Goal: Task Accomplishment & Management: Use online tool/utility

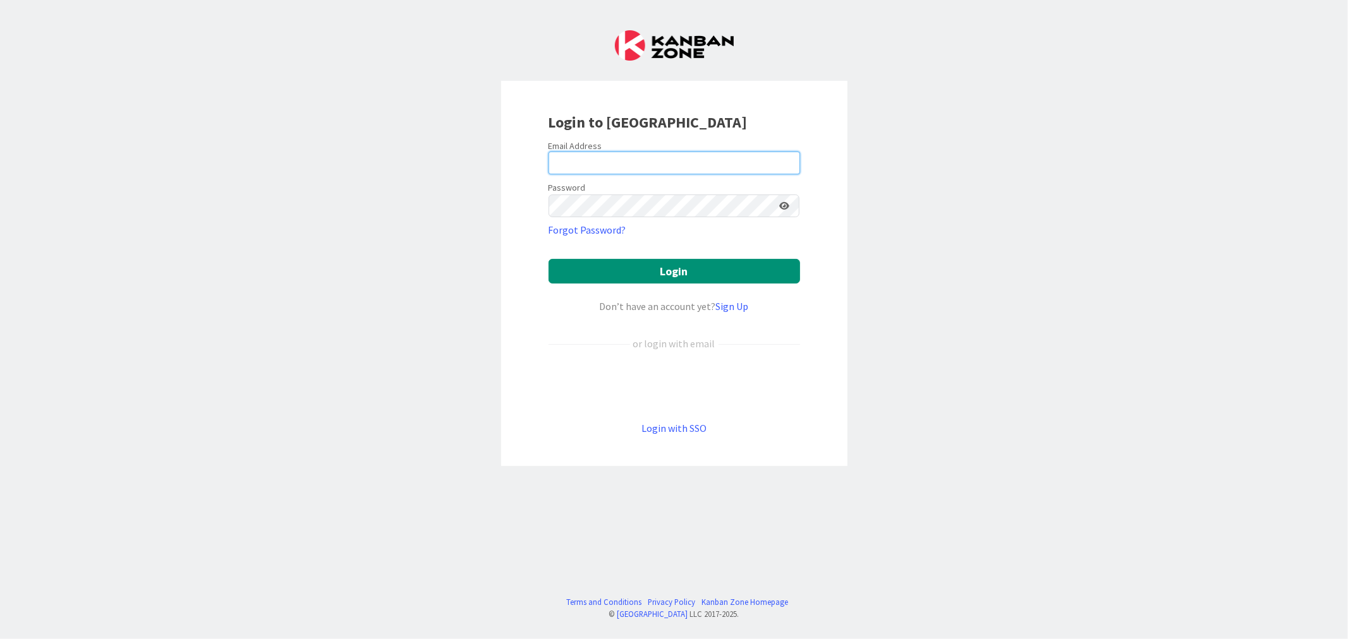
click at [589, 171] on input "email" at bounding box center [673, 163] width 251 height 23
click at [589, 169] on input "email" at bounding box center [673, 163] width 251 height 23
click at [663, 149] on div "Email Address" at bounding box center [673, 145] width 251 height 11
click at [645, 162] on input "email" at bounding box center [673, 163] width 251 height 23
paste input "[EMAIL_ADDRESS][PERSON_NAME][DOMAIN_NAME]"
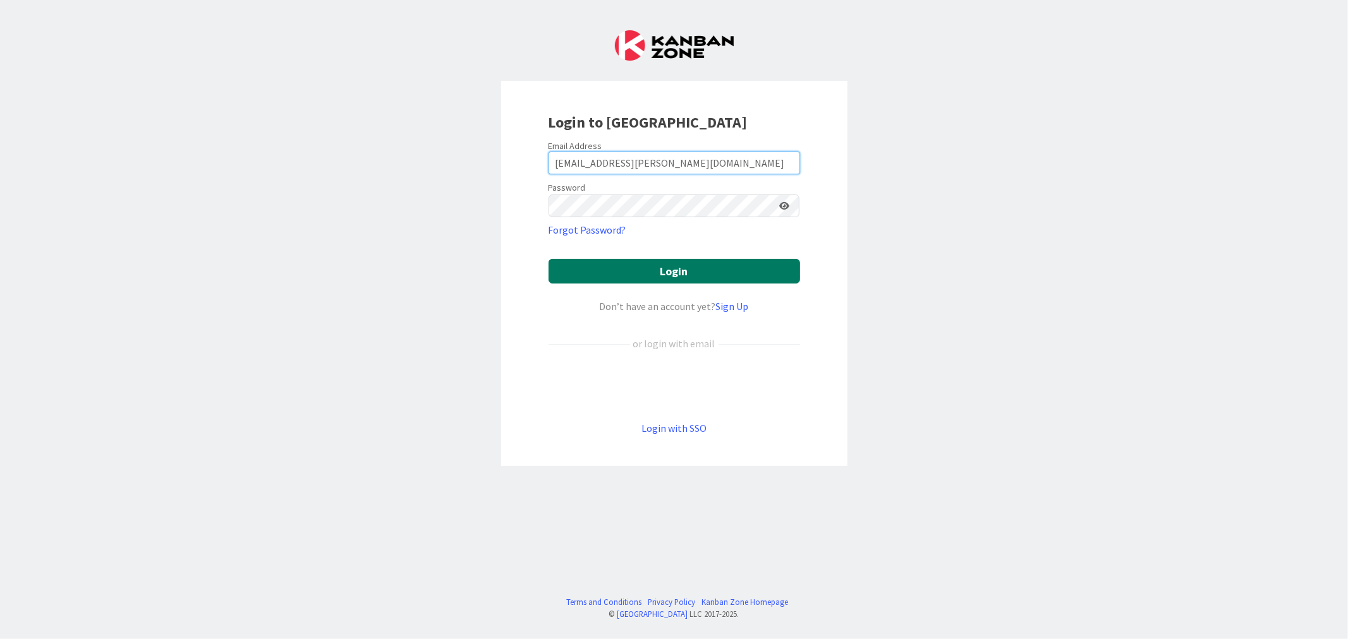
type input "[EMAIL_ADDRESS][PERSON_NAME][DOMAIN_NAME]"
click at [685, 280] on button "Login" at bounding box center [673, 271] width 251 height 25
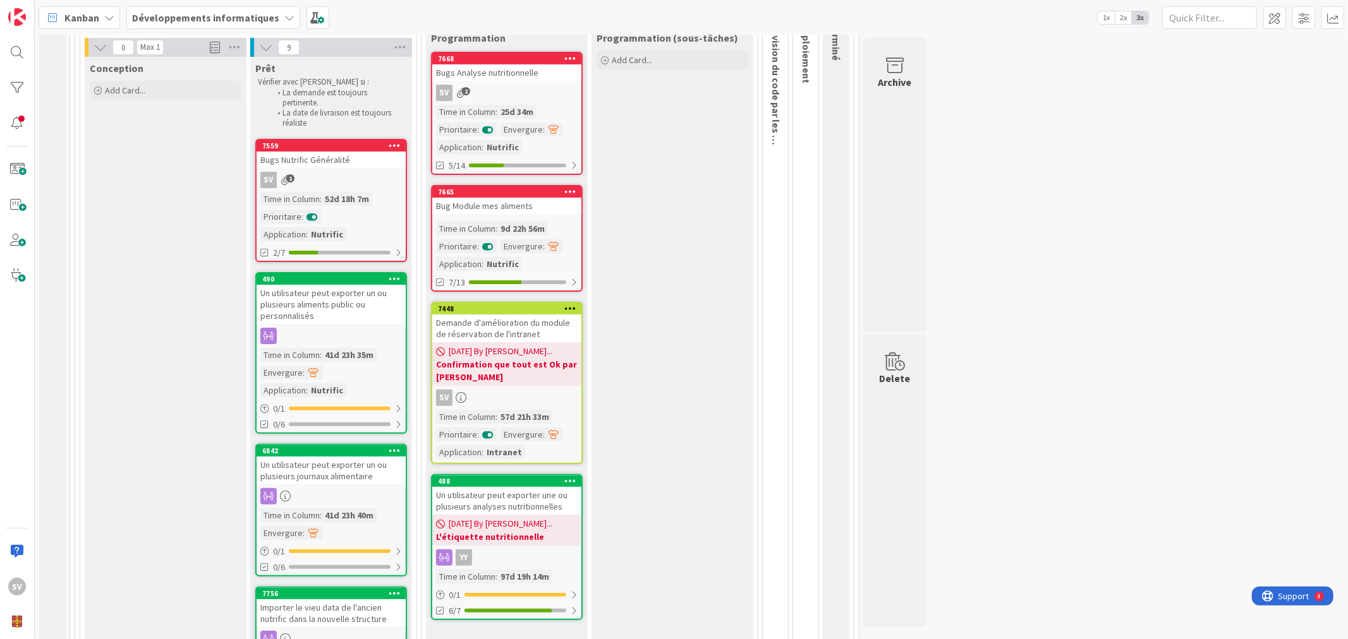
click at [526, 327] on div "Demande d'amélioration du module de réservation de l'intranet" at bounding box center [506, 329] width 149 height 28
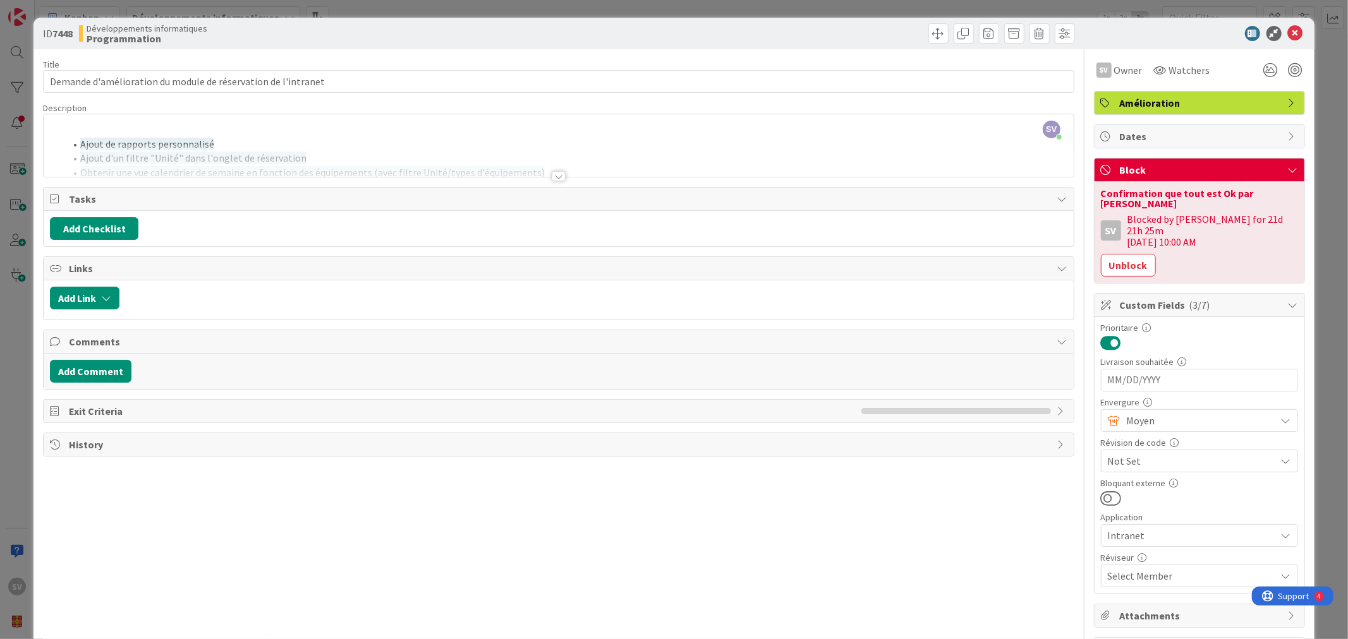
click at [363, 145] on div at bounding box center [558, 161] width 1029 height 32
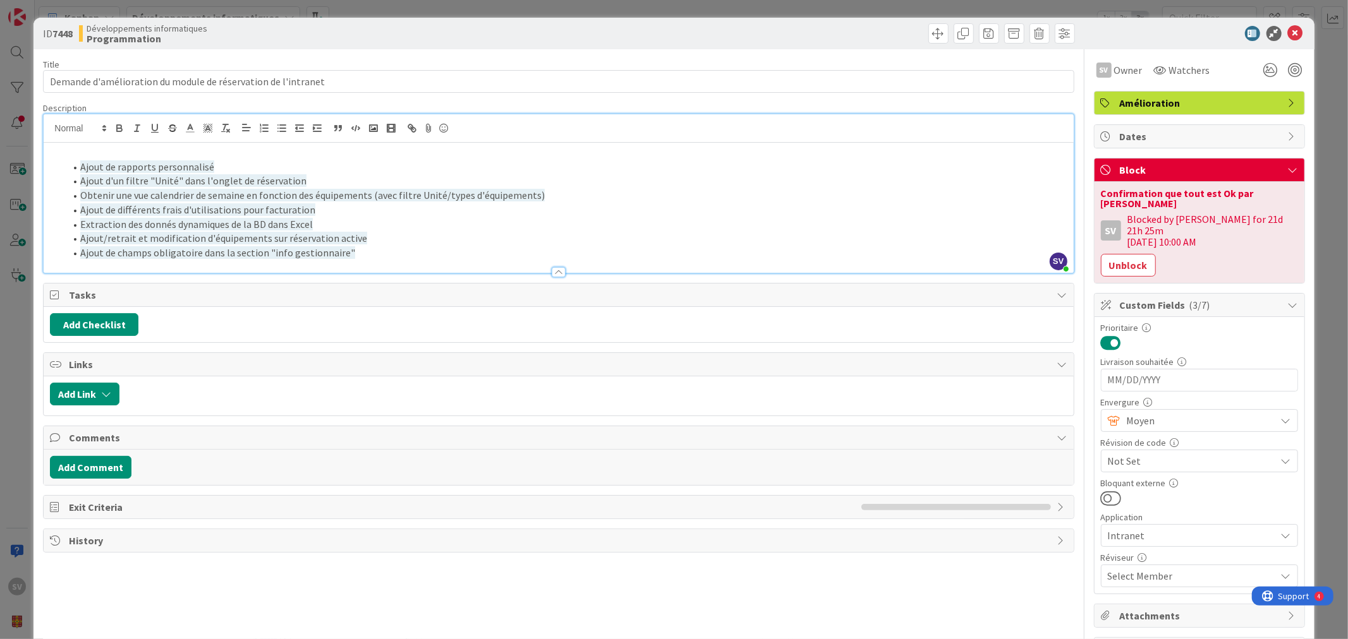
click at [433, 246] on li "Ajout de champs obligatoire dans la section "info gestionnaire"" at bounding box center [565, 253] width 1001 height 15
click at [334, 243] on span "Ajout/retrait et modification d'équipements sur réservation active" at bounding box center [223, 238] width 287 height 13
click at [351, 248] on li "Ajout de champs obligatoire dans la section "info gestionnaire"" at bounding box center [565, 253] width 1001 height 15
click at [390, 253] on li "Ajout de champs obligatoire dans la section "info gestionnaire"" at bounding box center [565, 253] width 1001 height 15
click at [384, 235] on li "Ajout/retrait et modification d'équipements sur réservation active" at bounding box center [565, 238] width 1001 height 15
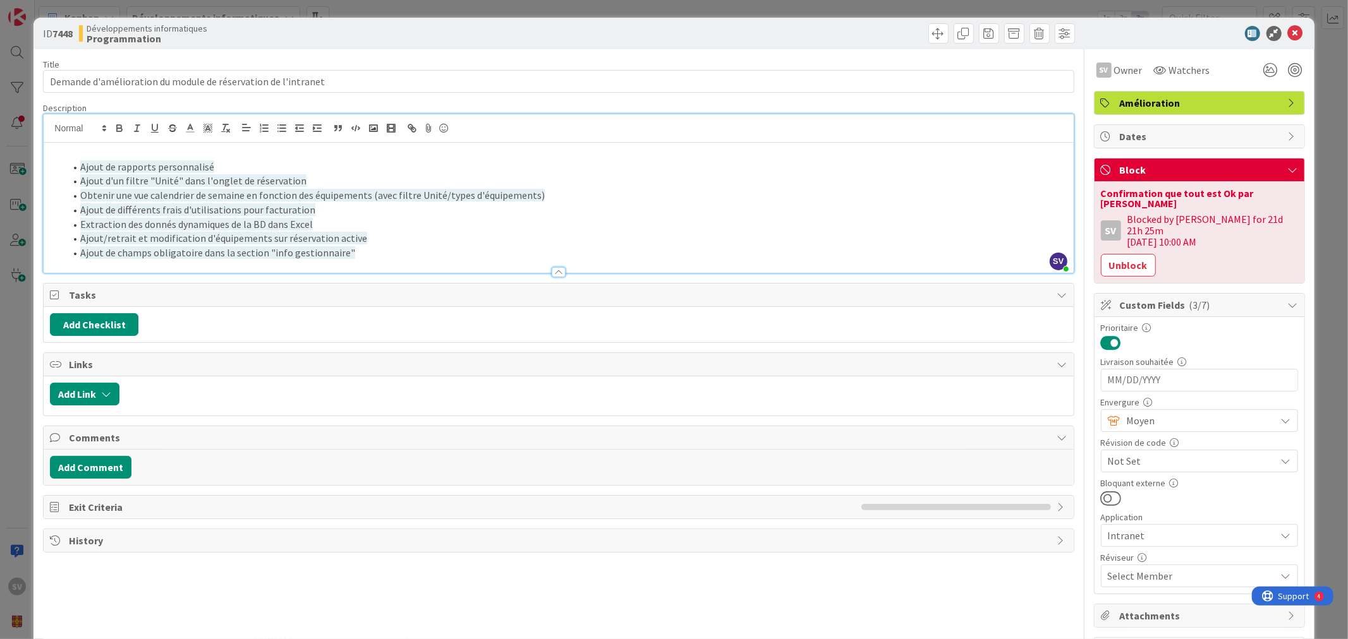
click at [377, 247] on li "Ajout de champs obligatoire dans la section "info gestionnaire"" at bounding box center [565, 253] width 1001 height 15
click at [1109, 257] on button "Unblock" at bounding box center [1128, 265] width 55 height 23
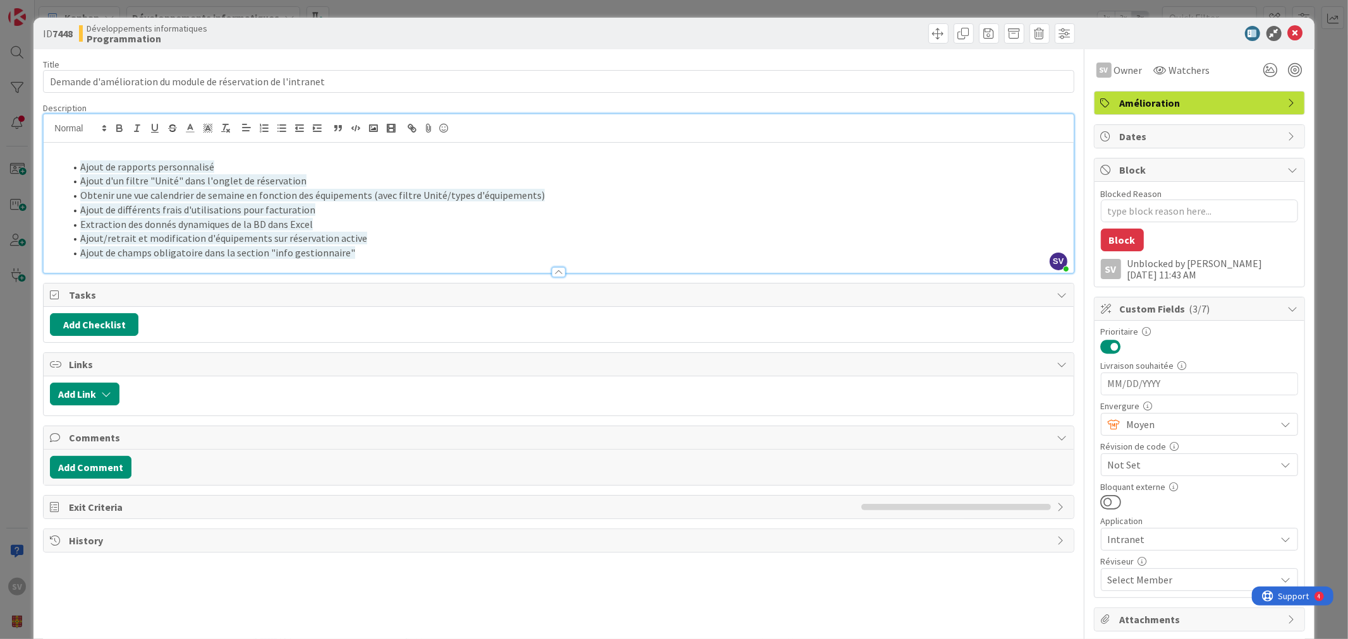
type textarea "x"
click at [1288, 30] on icon at bounding box center [1295, 33] width 15 height 15
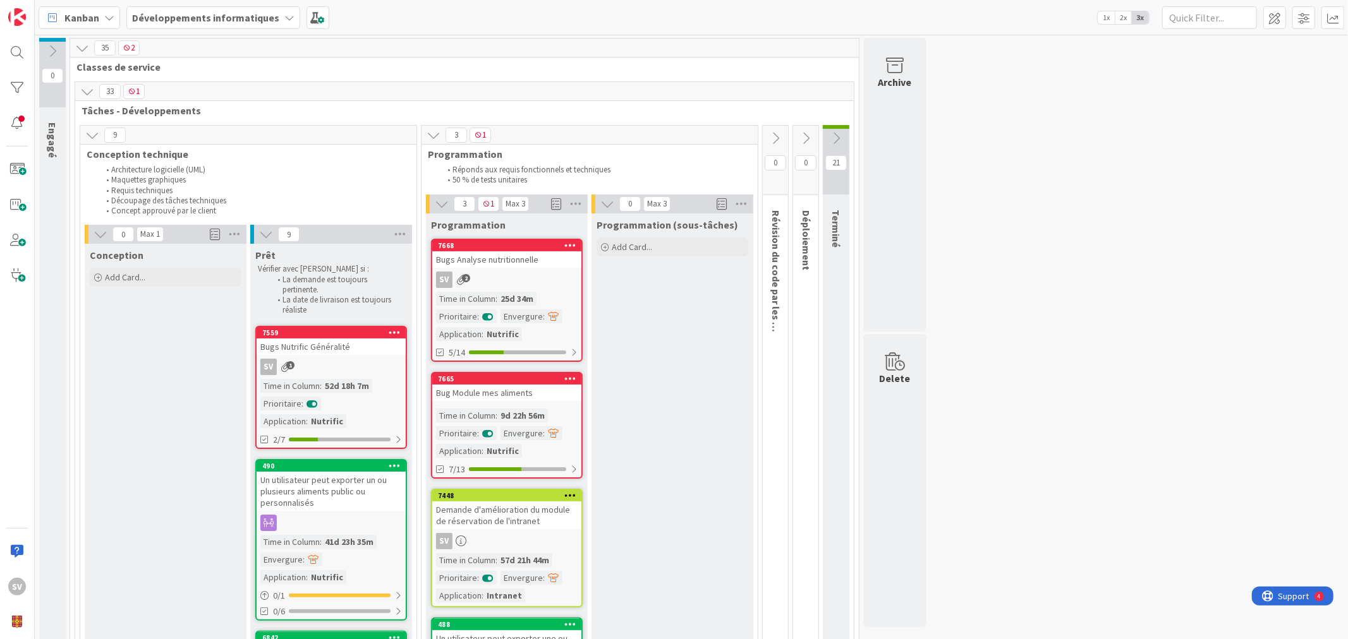
click at [831, 136] on icon at bounding box center [836, 138] width 14 height 14
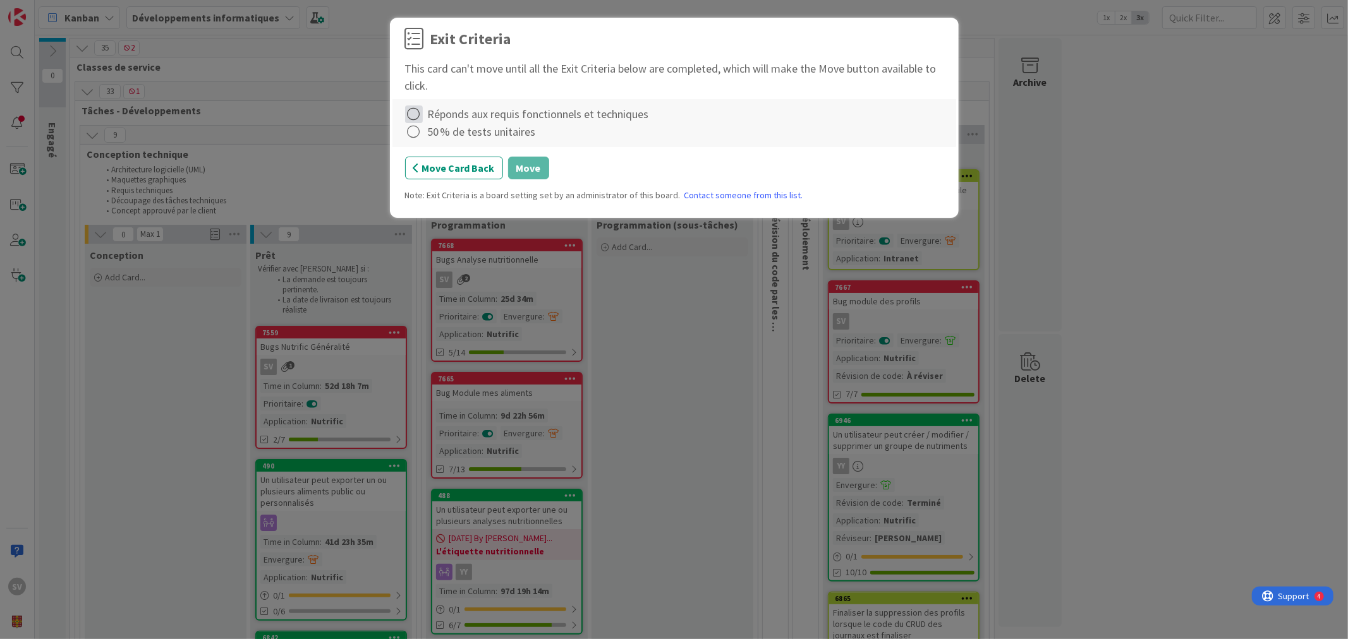
click at [417, 112] on icon at bounding box center [414, 115] width 18 height 18
click at [483, 138] on link "Complete" at bounding box center [484, 140] width 158 height 18
click at [411, 134] on icon at bounding box center [414, 132] width 18 height 18
click at [455, 171] on link "Not Applicable" at bounding box center [484, 176] width 158 height 18
click at [521, 169] on button "Move" at bounding box center [528, 168] width 41 height 23
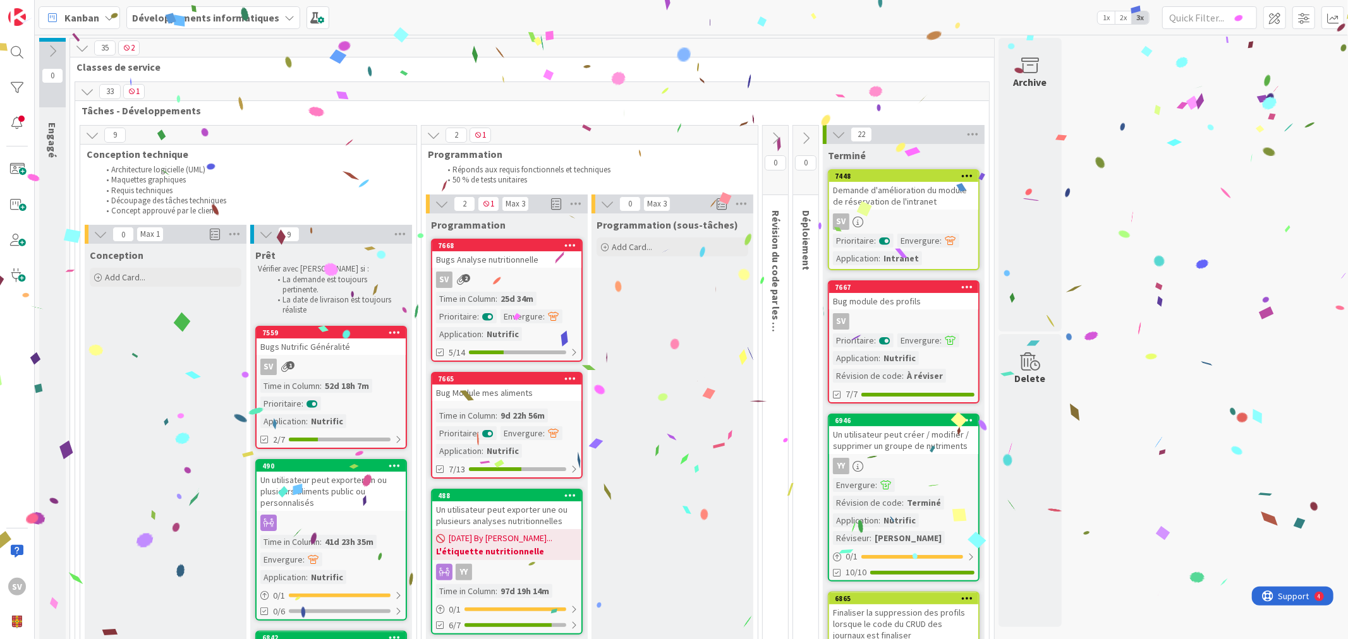
click at [837, 138] on icon at bounding box center [838, 135] width 14 height 14
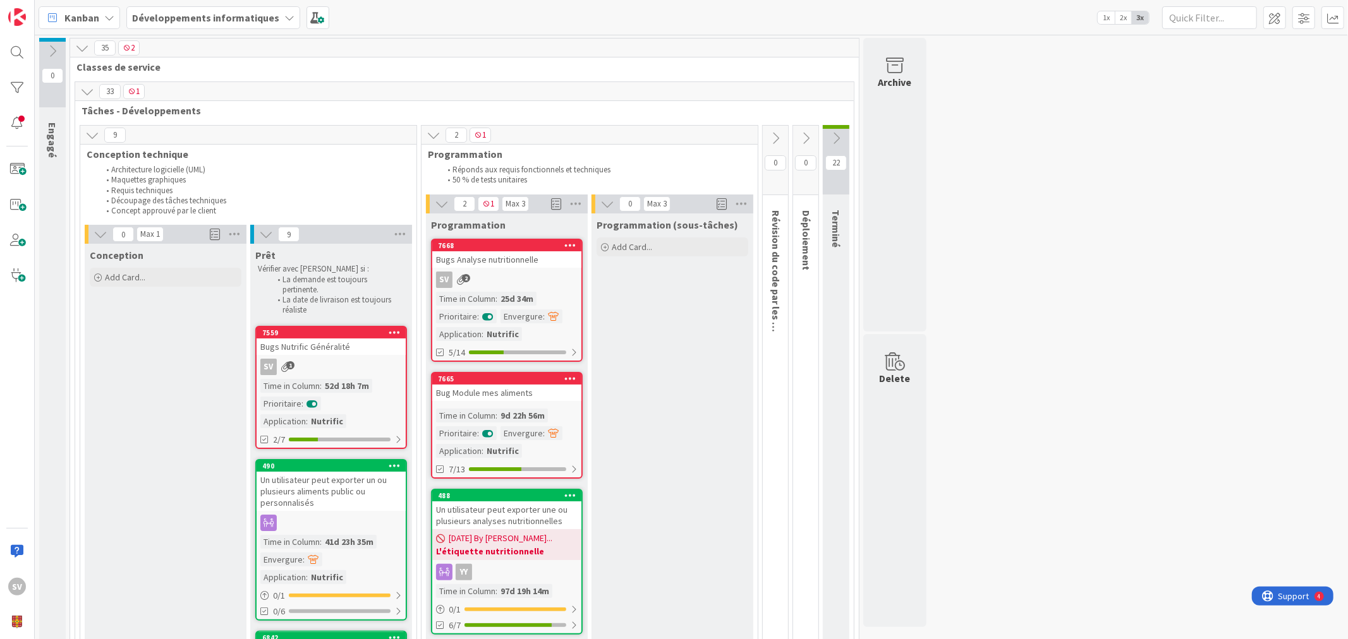
click at [445, 210] on icon at bounding box center [442, 204] width 14 height 14
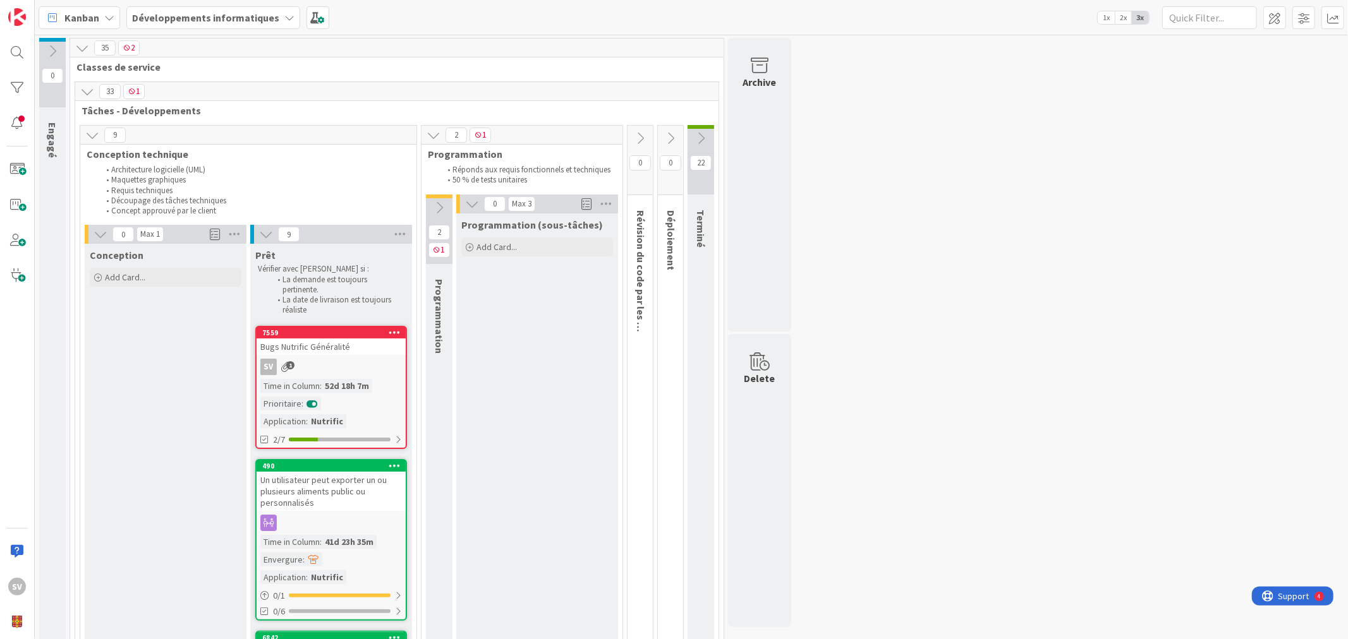
click at [437, 211] on icon at bounding box center [439, 208] width 14 height 14
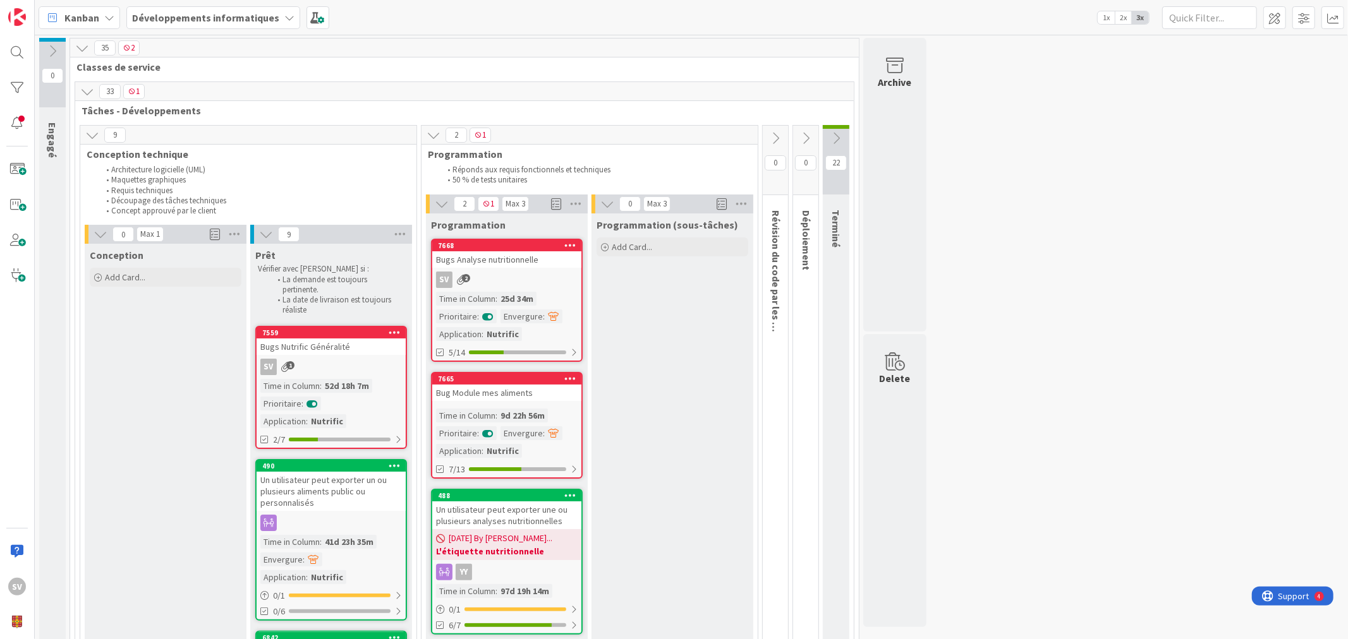
click at [432, 214] on div "Programmation" at bounding box center [507, 223] width 162 height 18
click at [435, 207] on icon at bounding box center [442, 204] width 14 height 14
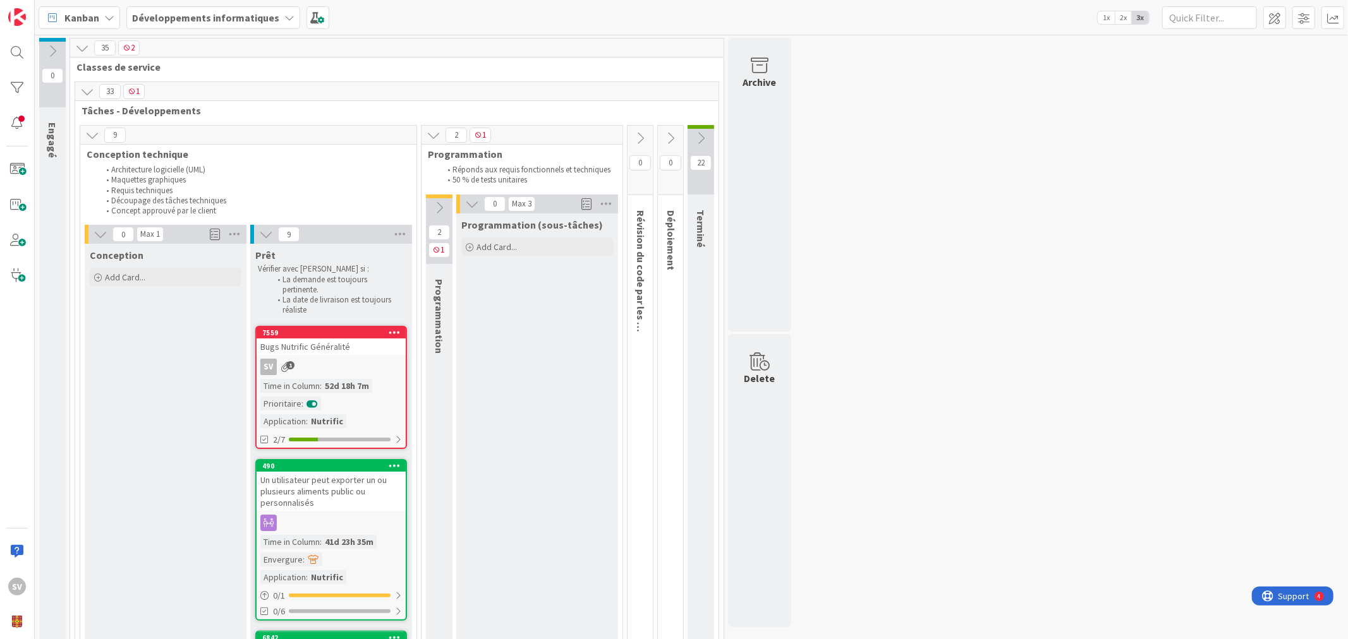
click at [466, 200] on icon at bounding box center [472, 204] width 14 height 14
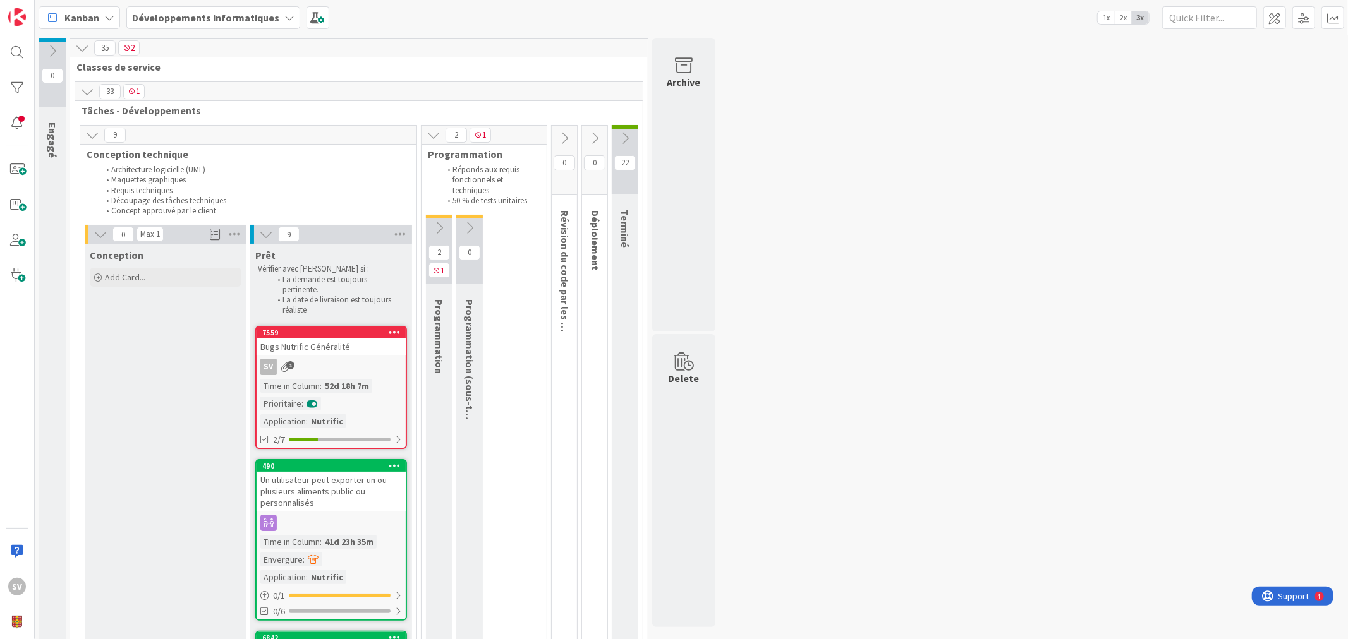
click at [442, 228] on icon at bounding box center [439, 228] width 14 height 14
